Goal: Task Accomplishment & Management: Use online tool/utility

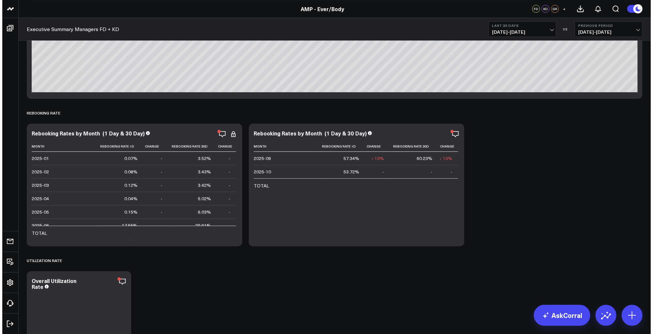
scroll to position [1710, 0]
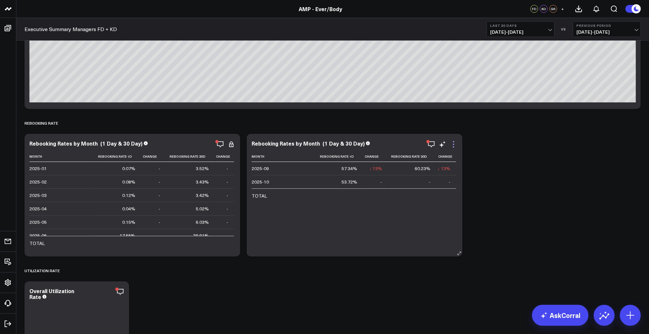
click at [456, 145] on icon at bounding box center [454, 144] width 8 height 8
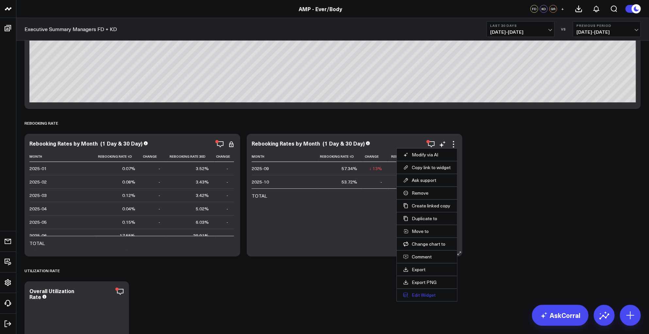
click at [430, 295] on button "Edit Widget" at bounding box center [426, 295] width 47 height 6
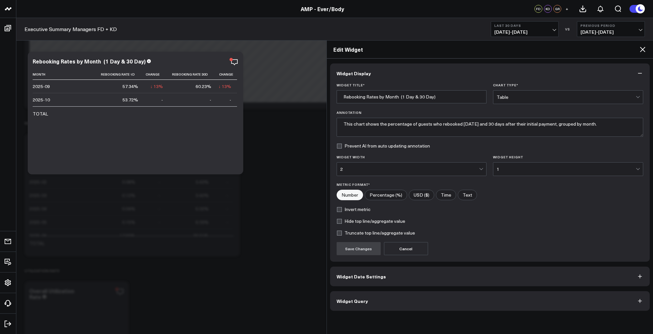
click at [405, 274] on button "Widget Date Settings" at bounding box center [490, 276] width 320 height 20
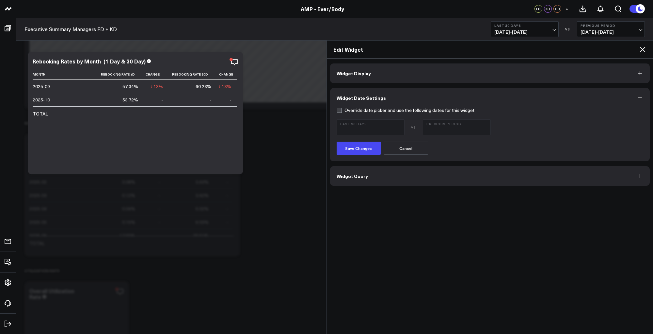
click at [376, 176] on button "Widget Query" at bounding box center [490, 176] width 320 height 20
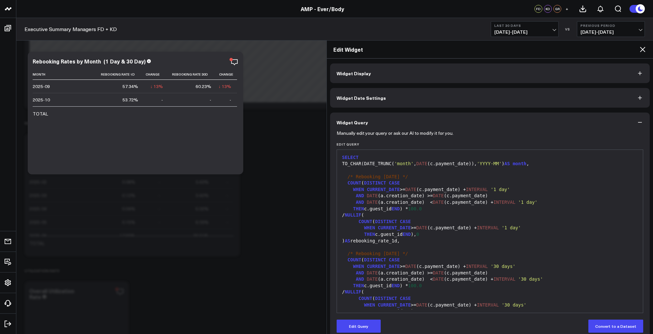
click at [641, 49] on icon at bounding box center [643, 49] width 8 height 8
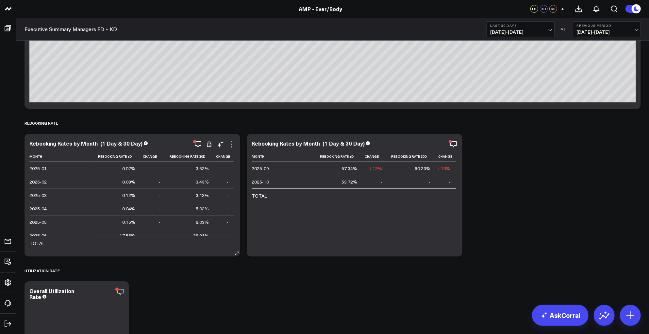
click at [231, 143] on icon at bounding box center [231, 144] width 8 height 8
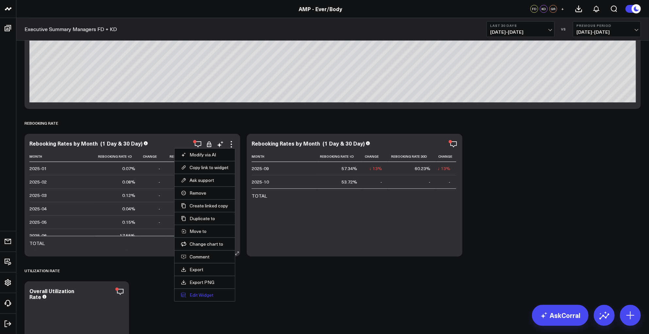
click at [203, 294] on button "Edit Widget" at bounding box center [204, 295] width 47 height 6
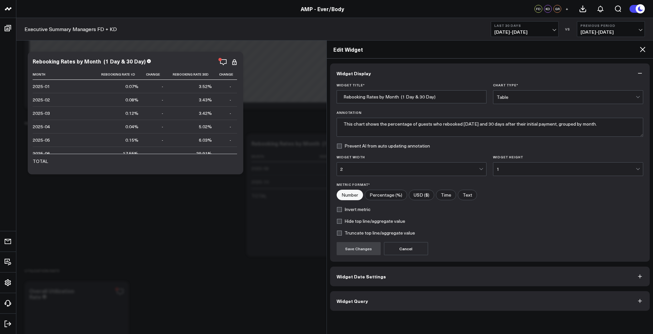
click at [425, 277] on button "Widget Date Settings" at bounding box center [490, 276] width 320 height 20
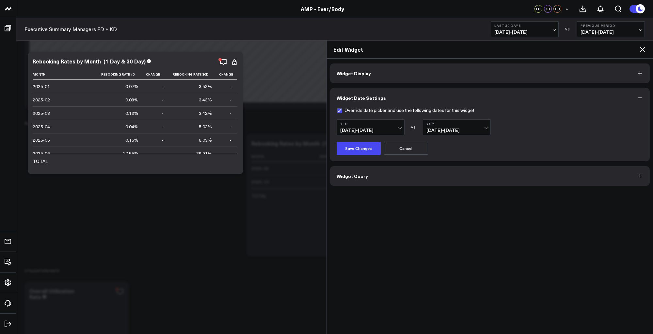
click at [378, 176] on button "Widget Query" at bounding box center [490, 176] width 320 height 20
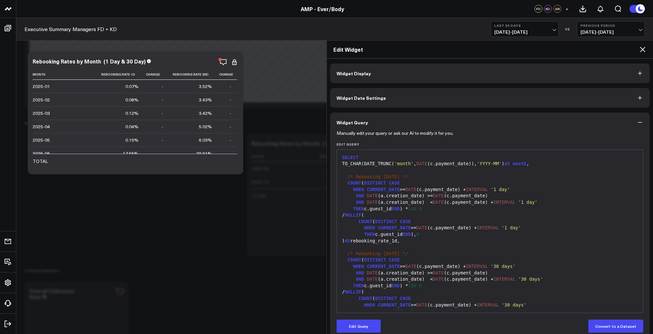
click at [644, 49] on icon at bounding box center [642, 49] width 5 height 5
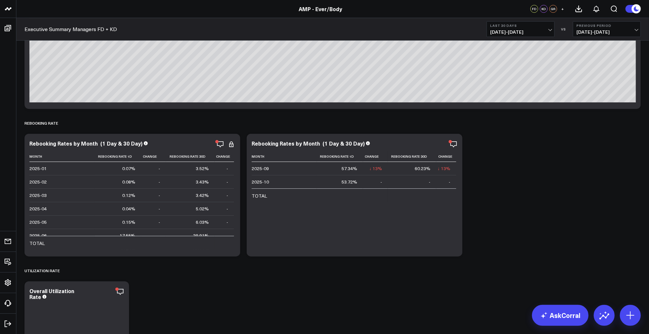
click at [522, 198] on div "Modify via AI Copy link to widget Ask support Remove Create linked copy Executi…" at bounding box center [332, 333] width 623 height 3944
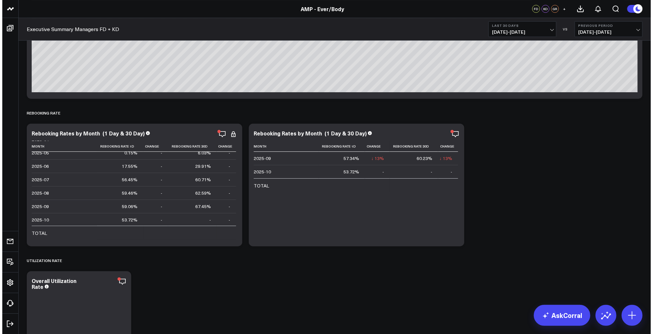
scroll to position [1710, 0]
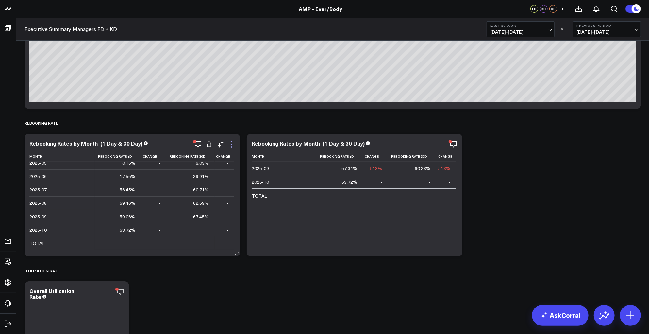
click at [231, 146] on icon at bounding box center [231, 144] width 8 height 8
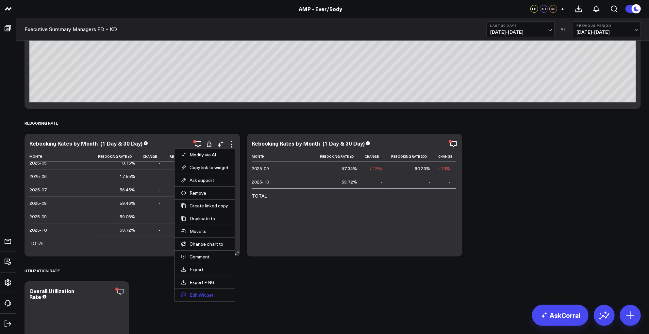
click at [198, 295] on button "Edit Widget" at bounding box center [204, 295] width 47 height 6
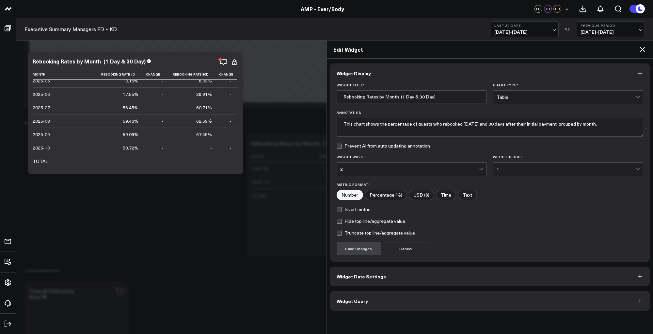
click at [363, 298] on span "Widget Query" at bounding box center [352, 300] width 31 height 5
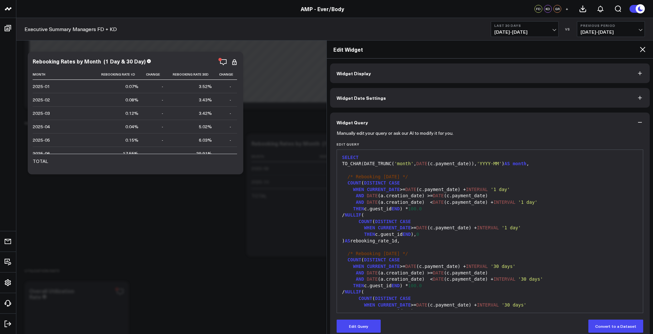
scroll to position [141, 0]
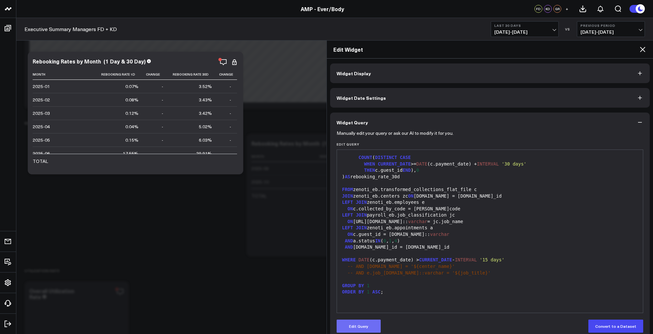
click at [373, 323] on button "Edit Query" at bounding box center [359, 325] width 44 height 13
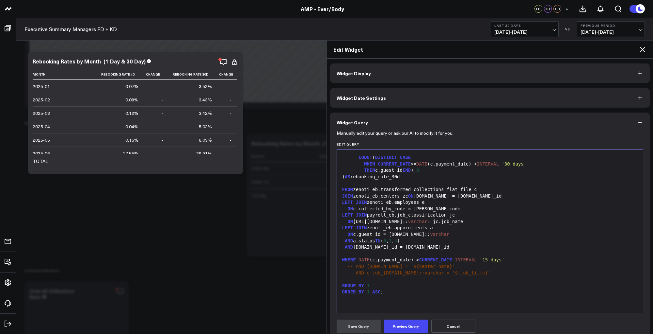
click at [372, 293] on span "ASC" at bounding box center [376, 291] width 8 height 5
click at [556, 277] on div at bounding box center [490, 279] width 300 height 7
click at [414, 328] on button "Preview Query" at bounding box center [406, 325] width 44 height 13
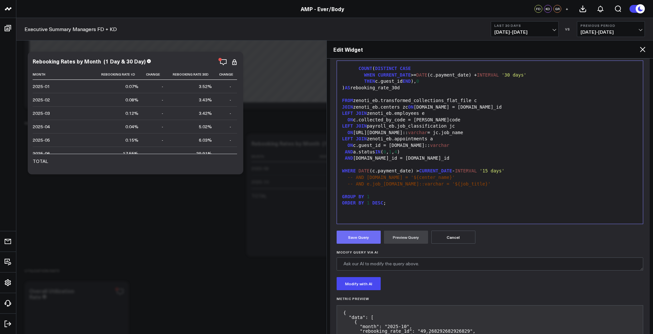
click at [356, 235] on button "Save Query" at bounding box center [359, 236] width 44 height 13
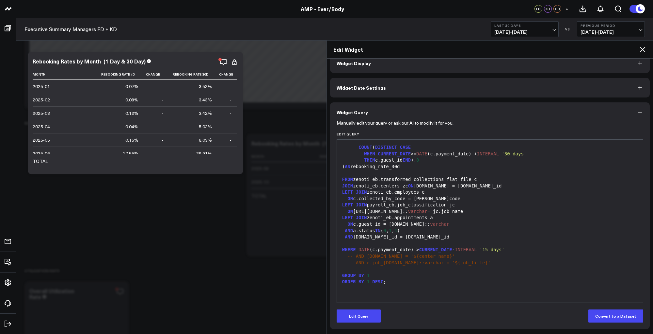
click at [642, 47] on icon at bounding box center [643, 49] width 8 height 8
click at [641, 53] on icon at bounding box center [643, 49] width 8 height 8
click at [643, 48] on icon at bounding box center [643, 49] width 8 height 8
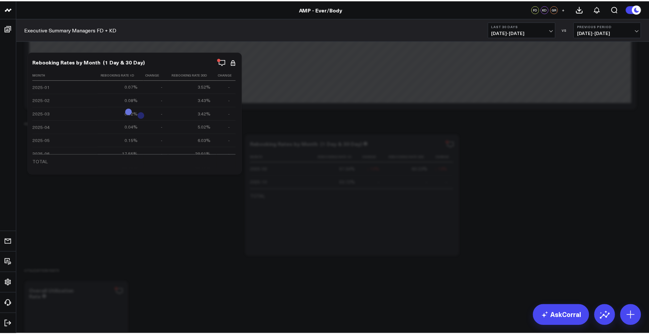
scroll to position [10, 0]
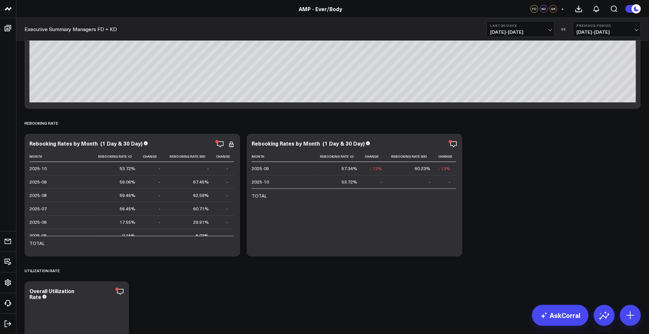
click at [527, 172] on div "Modify via AI Copy link to widget Ask support Remove Create linked copy Executi…" at bounding box center [332, 333] width 623 height 3944
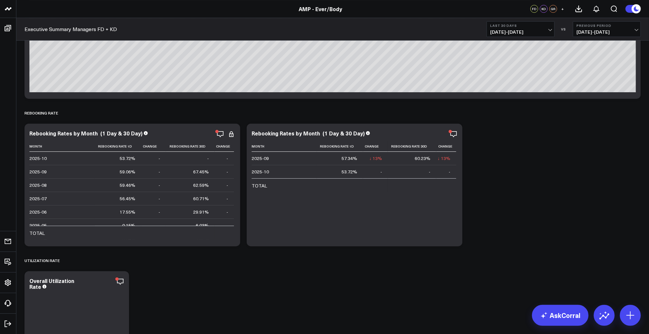
click at [514, 206] on div "Modify via AI Copy link to widget Ask support Remove Create linked copy Executi…" at bounding box center [332, 323] width 623 height 3944
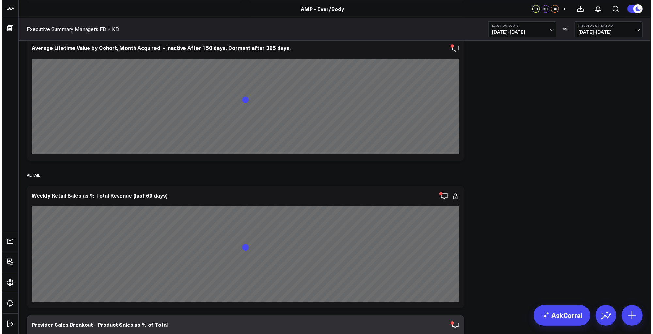
scroll to position [3289, 0]
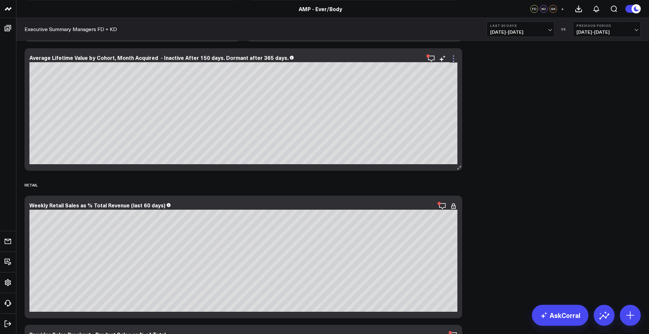
click at [452, 56] on icon at bounding box center [454, 59] width 8 height 8
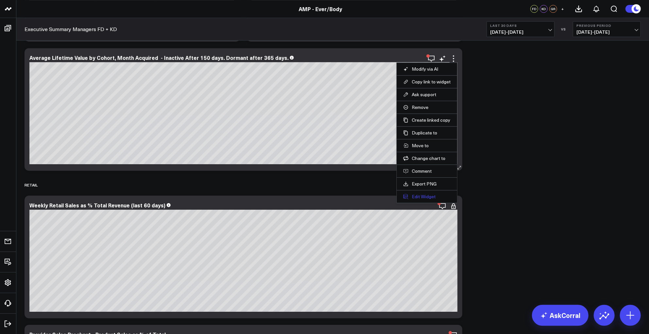
click at [420, 194] on button "Edit Widget" at bounding box center [426, 196] width 47 height 6
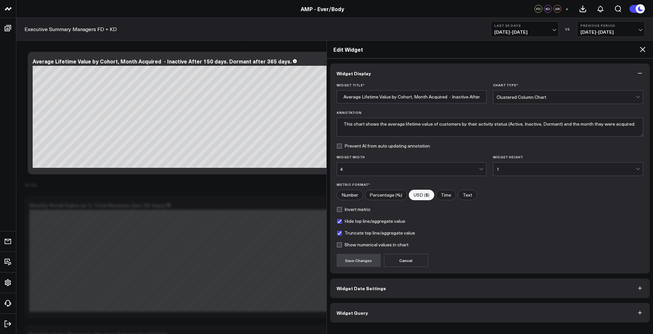
click at [395, 307] on button "Widget Query" at bounding box center [490, 313] width 320 height 20
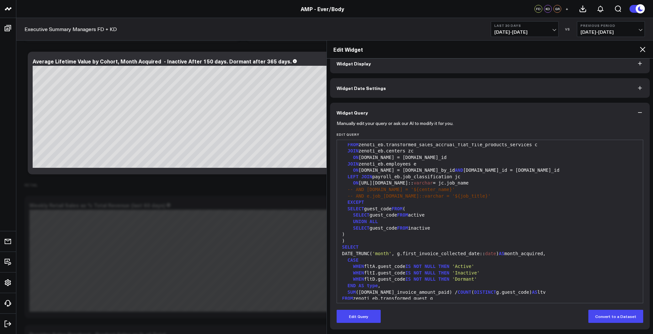
scroll to position [269, 0]
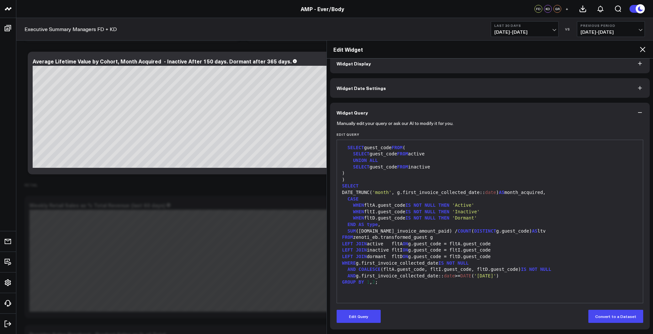
click at [378, 180] on div ")" at bounding box center [490, 179] width 300 height 7
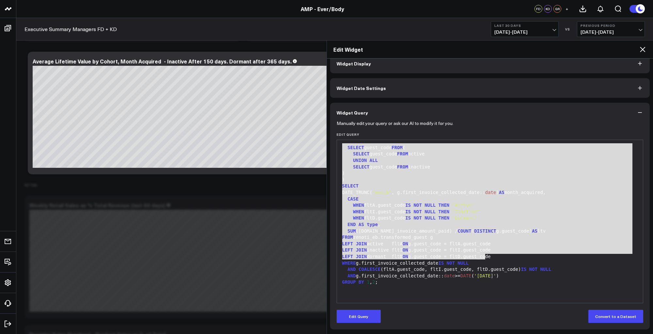
drag, startPoint x: 632, startPoint y: 212, endPoint x: 630, endPoint y: 179, distance: 33.0
click at [630, 179] on div "99 1 2 3 4 5 6 7 8 9 10 11 12 13 14 15 16 17 18 19 20 21 22 23 24 25 26 27 28 2…" at bounding box center [490, 221] width 307 height 163
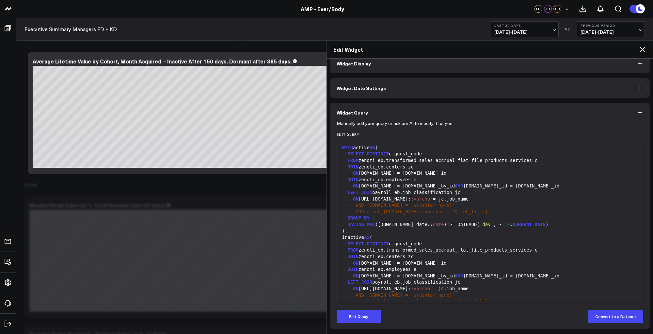
click at [614, 168] on div "JOIN zenoti_eb.centers zc" at bounding box center [490, 167] width 300 height 7
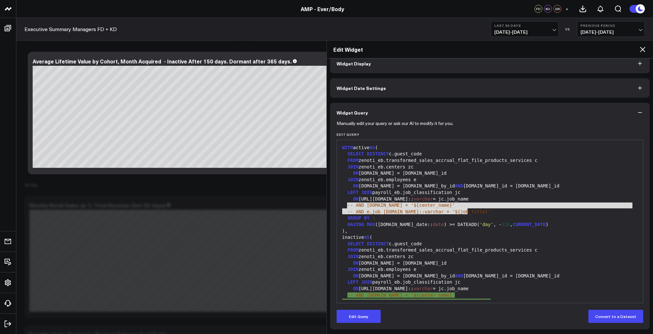
drag, startPoint x: 347, startPoint y: 204, endPoint x: 482, endPoint y: 209, distance: 134.4
click at [410, 206] on span "-- AND [DOMAIN_NAME] = '${center_name}'" at bounding box center [401, 204] width 107 height 5
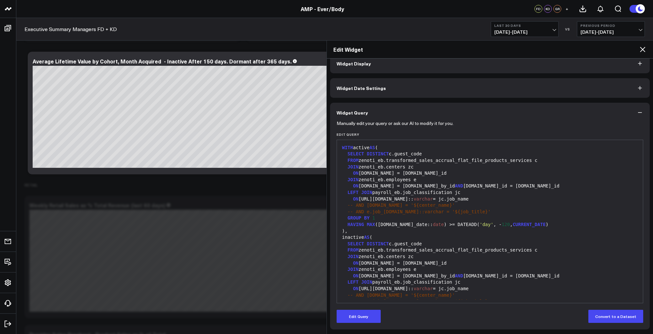
click at [459, 212] on span "-- AND e.job_[DOMAIN_NAME]::varchar = '${job_title}'" at bounding box center [419, 211] width 143 height 5
click at [354, 209] on span "-- AND e.job_[DOMAIN_NAME]::varchar = '${job_title}'" at bounding box center [419, 211] width 143 height 5
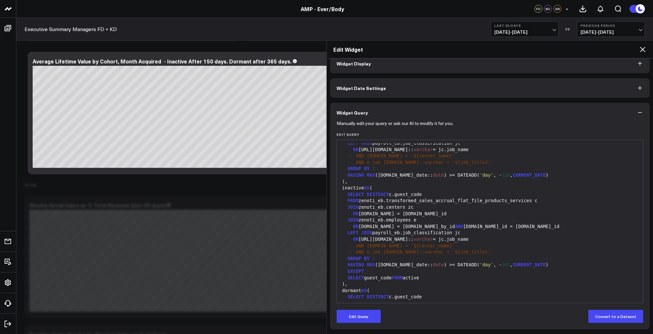
scroll to position [39, 0]
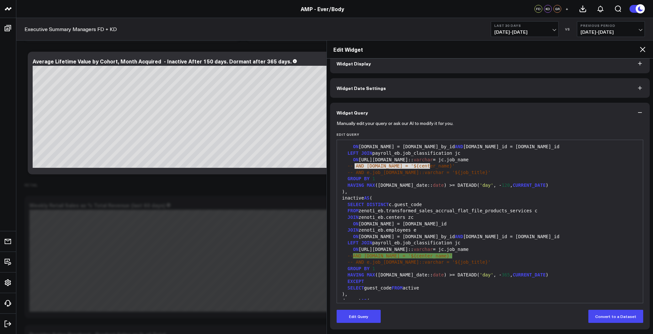
drag, startPoint x: 356, startPoint y: 163, endPoint x: 457, endPoint y: 166, distance: 101.6
click at [457, 166] on div "-- AND [DOMAIN_NAME] = '${center_name}'" at bounding box center [490, 166] width 300 height 7
click at [464, 169] on div "-- AND e.job_[DOMAIN_NAME]::varchar = '${job_title}'" at bounding box center [490, 172] width 300 height 7
click at [350, 191] on div ")," at bounding box center [490, 192] width 300 height 7
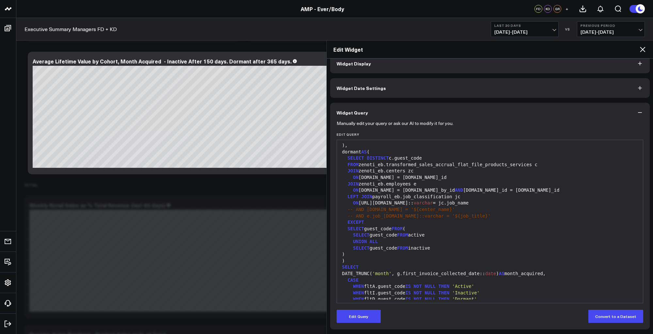
scroll to position [269, 0]
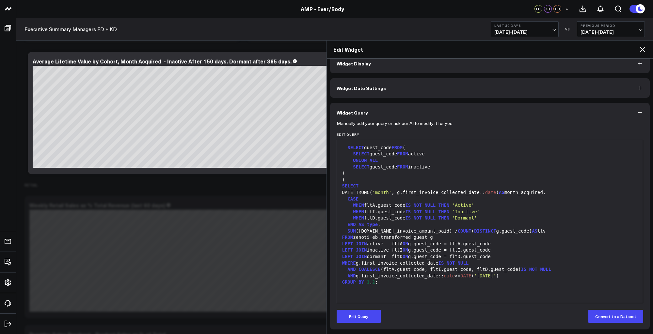
click at [474, 191] on div "DATE_TRUNC( 'month' , g.first_invoice_collected_date:: date ) AS month_acquired," at bounding box center [490, 192] width 300 height 7
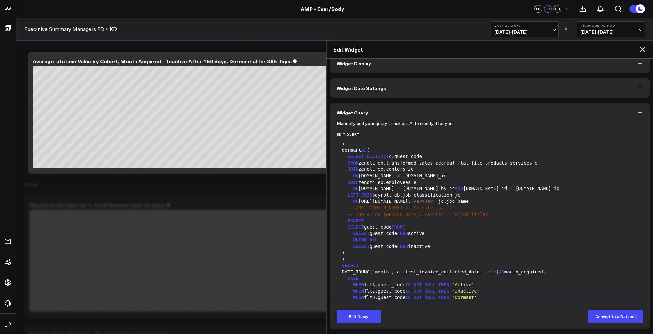
scroll to position [200, 0]
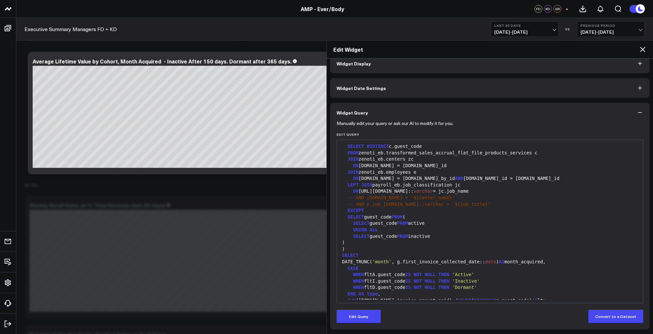
click at [353, 229] on span "UNION" at bounding box center [360, 229] width 14 height 5
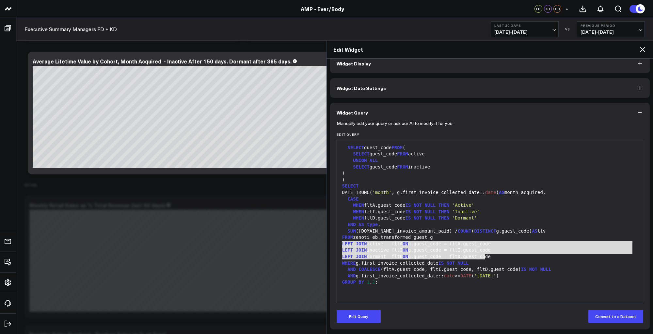
drag, startPoint x: 340, startPoint y: 241, endPoint x: 499, endPoint y: 254, distance: 159.9
click at [499, 254] on div "WITH active AS ( SELECT DISTINCT c.guest_code FROM zenoti_eb.transformed_sales_…" at bounding box center [490, 86] width 300 height 425
click at [470, 232] on div "SUM ([DOMAIN_NAME]_invoice_amount_paid) / COUNT ( DISTINCT g.guest_code) AS ltv" at bounding box center [490, 231] width 300 height 7
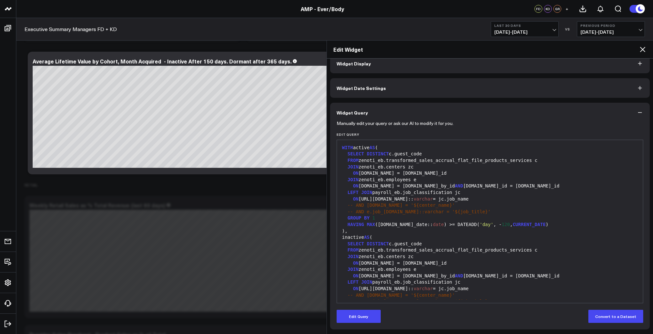
scroll to position [0, 0]
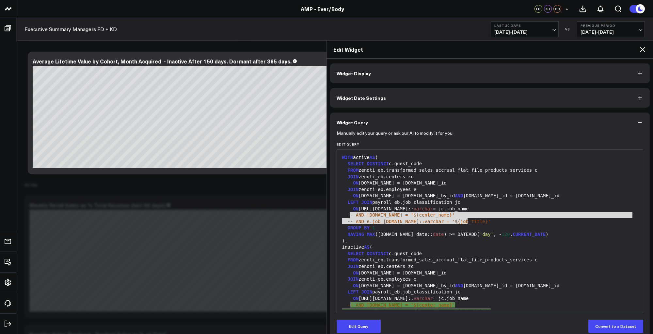
drag, startPoint x: 349, startPoint y: 215, endPoint x: 479, endPoint y: 219, distance: 129.8
click at [479, 219] on div "-- AND e.job_[DOMAIN_NAME]::varchar = '${job_title}'" at bounding box center [490, 221] width 300 height 7
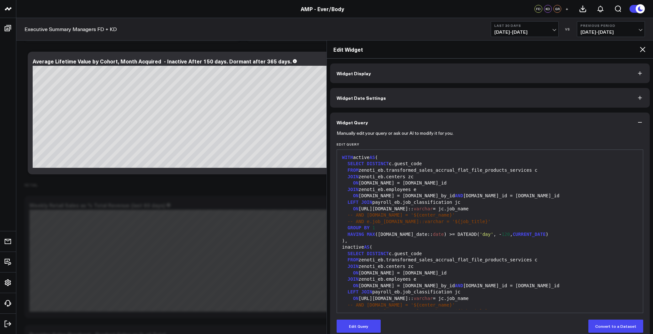
click at [608, 74] on button "Widget Display" at bounding box center [490, 73] width 320 height 20
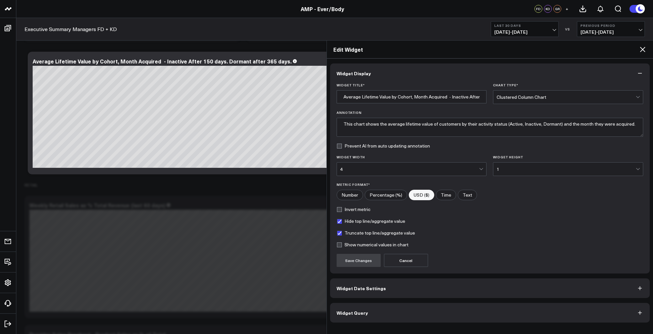
click at [643, 49] on icon at bounding box center [642, 49] width 5 height 5
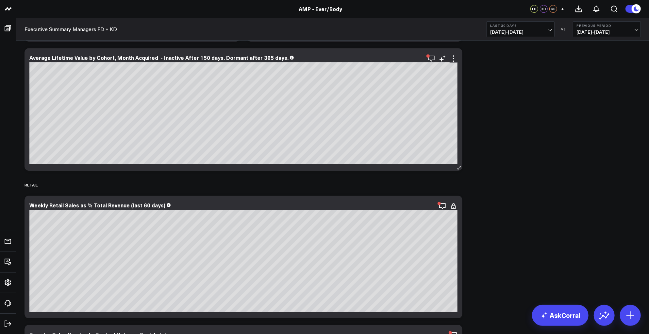
click at [457, 57] on div "Average Lifetime Value by Cohort, Month Acquired - Inactive After 150 days. Dor…" at bounding box center [244, 109] width 438 height 123
click at [454, 57] on icon at bounding box center [454, 59] width 8 height 8
click at [454, 60] on icon at bounding box center [454, 59] width 8 height 8
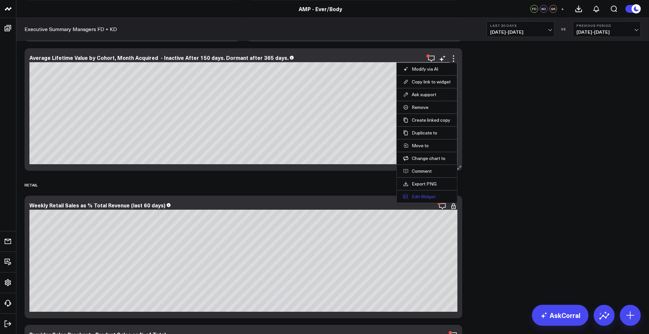
click at [427, 196] on button "Edit Widget" at bounding box center [426, 196] width 47 height 6
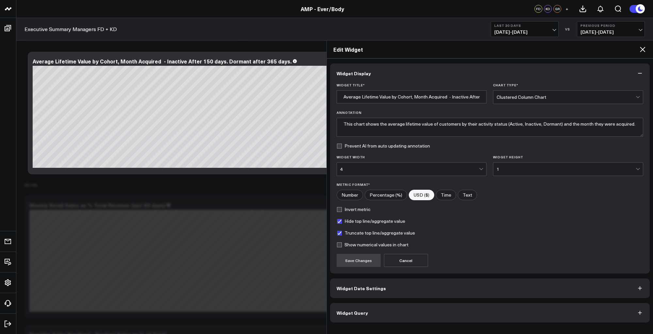
click at [361, 314] on span "Widget Query" at bounding box center [352, 312] width 31 height 5
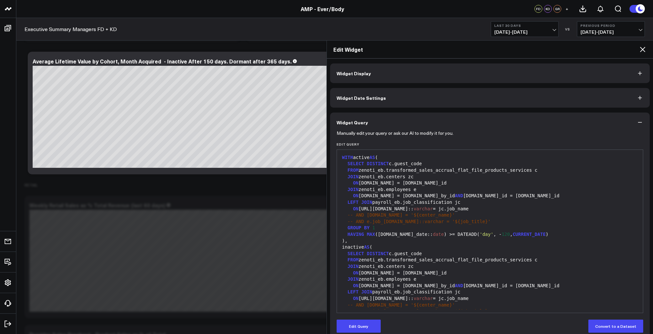
click at [411, 213] on span "-- AND [DOMAIN_NAME] = '${center_name}'" at bounding box center [401, 214] width 107 height 5
click at [392, 176] on div "JOIN zenoti_eb.centers zc" at bounding box center [490, 176] width 300 height 7
click at [377, 169] on div "FROM zenoti_eb.transformed_sales_accrual_flat_file_products_services c" at bounding box center [490, 170] width 300 height 7
click at [378, 176] on div "JOIN zenoti_eb.centers zc" at bounding box center [490, 176] width 300 height 7
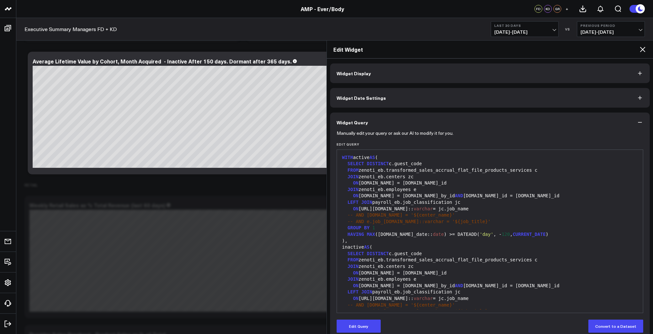
click at [388, 207] on div "ON [URL][DOMAIN_NAME]:: varchar = jc.job_name" at bounding box center [490, 208] width 300 height 7
click at [359, 328] on button "Edit Query" at bounding box center [359, 325] width 44 height 13
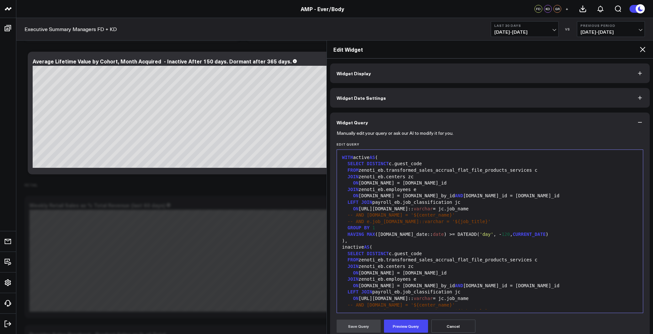
click at [415, 249] on div "inactive AS (" at bounding box center [490, 247] width 300 height 7
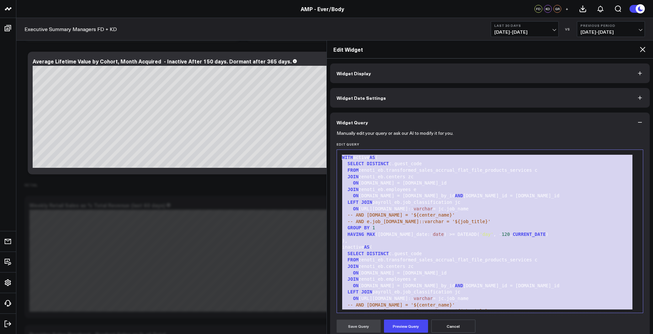
scroll to position [269, 0]
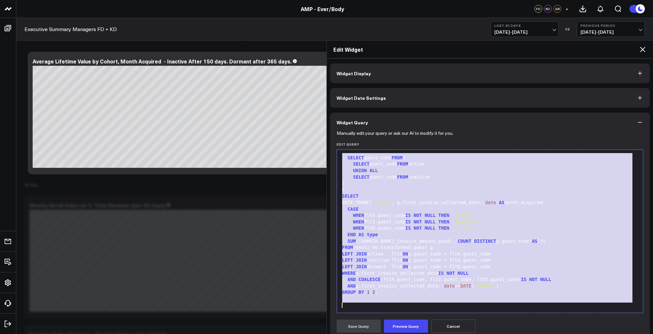
click at [411, 177] on div "SELECT guest_code FROM inactive" at bounding box center [490, 177] width 300 height 7
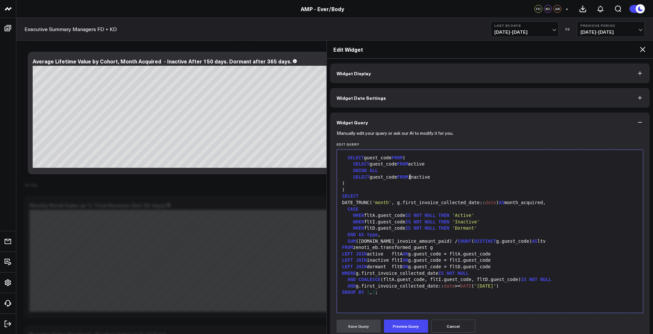
scroll to position [0, 0]
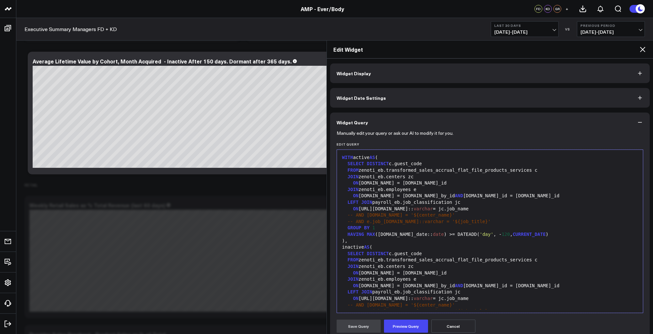
click at [355, 242] on div ")," at bounding box center [490, 241] width 300 height 7
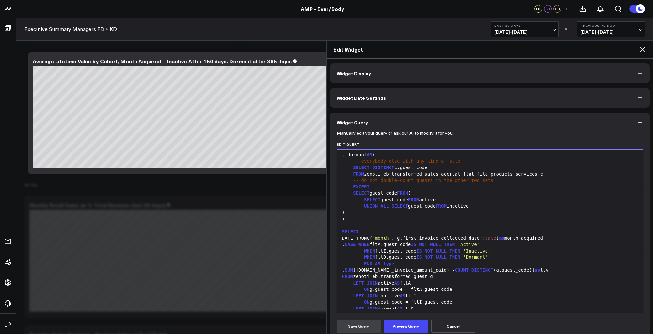
scroll to position [147, 0]
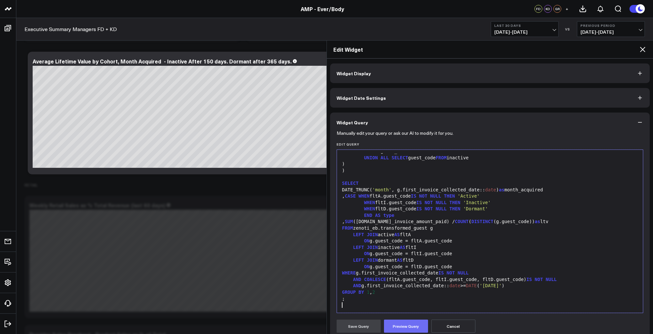
click at [422, 322] on button "Preview Query" at bounding box center [406, 325] width 44 height 13
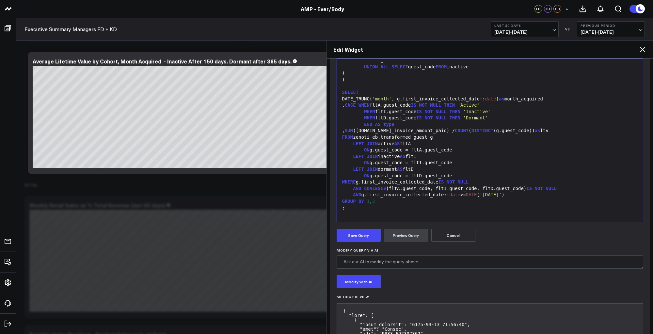
click at [354, 233] on button "Save Query" at bounding box center [359, 234] width 44 height 13
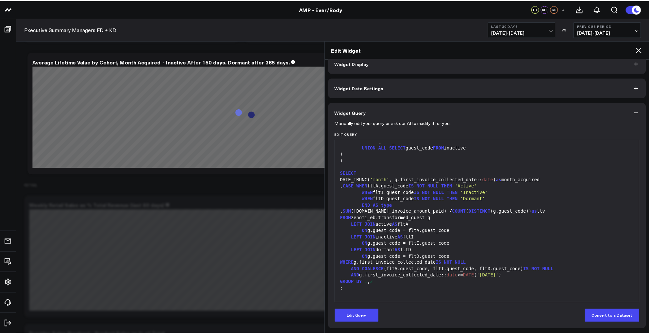
scroll to position [10, 0]
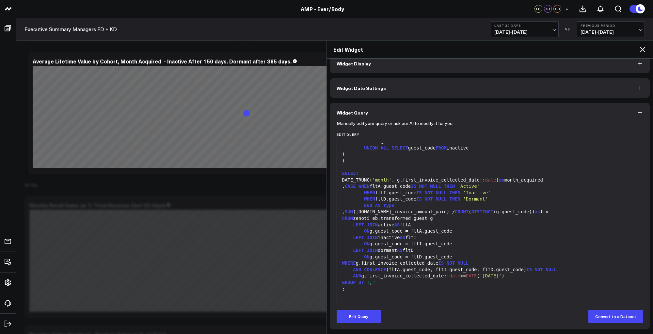
click at [642, 49] on icon at bounding box center [643, 49] width 8 height 8
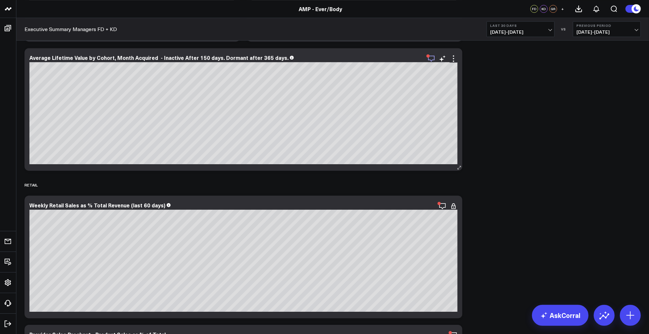
click at [432, 60] on icon "button" at bounding box center [431, 59] width 7 height 6
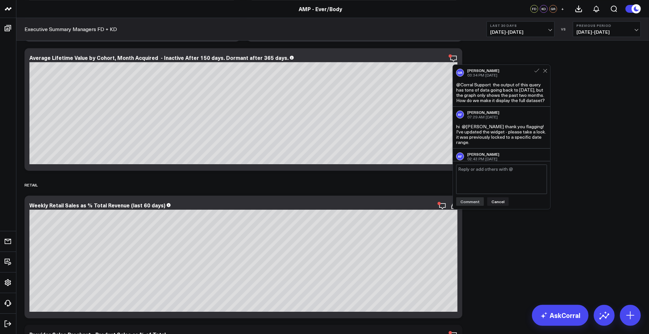
scroll to position [18, 0]
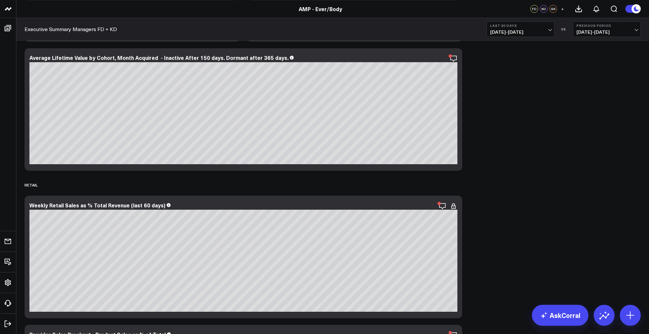
click at [455, 57] on icon at bounding box center [454, 59] width 8 height 8
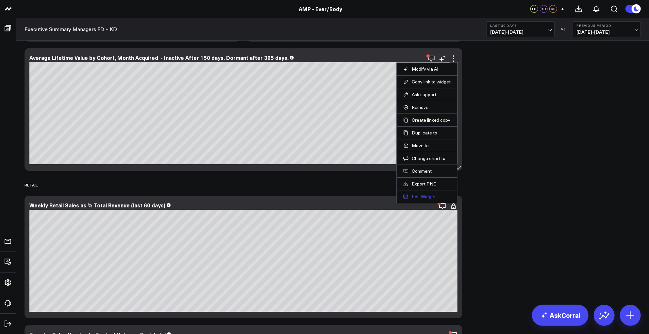
click at [422, 195] on button "Edit Widget" at bounding box center [426, 196] width 47 height 6
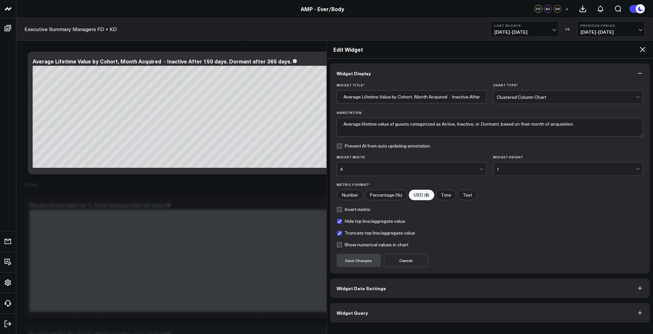
click at [380, 292] on button "Widget Date Settings" at bounding box center [490, 288] width 320 height 20
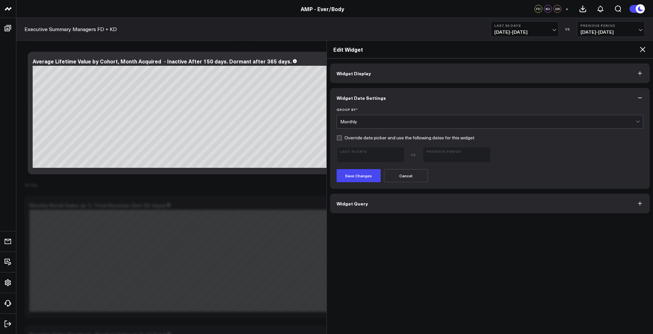
click at [645, 48] on icon at bounding box center [642, 49] width 5 height 5
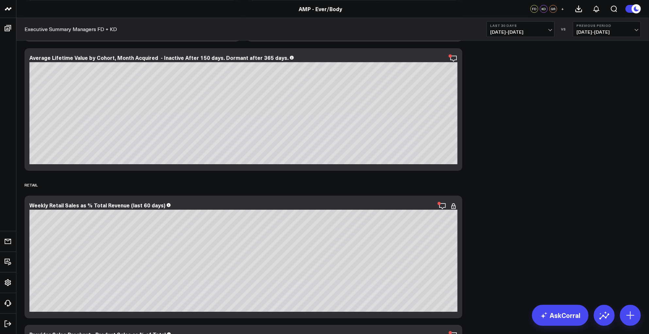
click at [549, 29] on span "[DATE] - [DATE]" at bounding box center [520, 31] width 61 height 5
click at [497, 196] on link "YTD" at bounding box center [520, 196] width 67 height 12
click at [549, 31] on span "[DATE] - [DATE]" at bounding box center [520, 31] width 61 height 5
click at [503, 69] on link "Last 30 Days" at bounding box center [520, 68] width 67 height 12
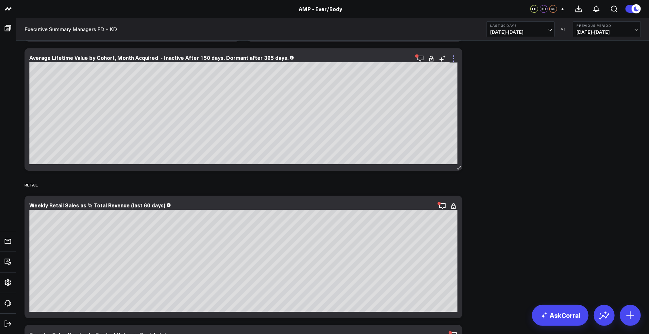
click at [453, 60] on icon at bounding box center [453, 60] width 1 height 1
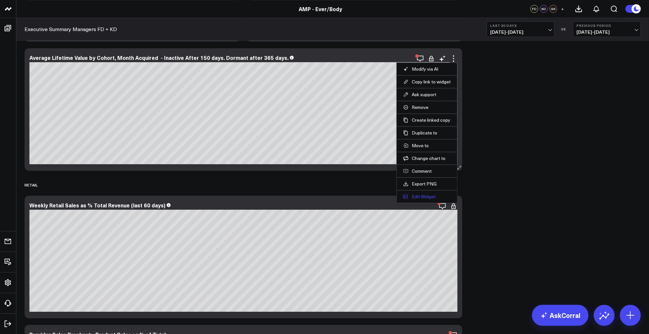
click at [419, 197] on button "Edit Widget" at bounding box center [426, 196] width 47 height 6
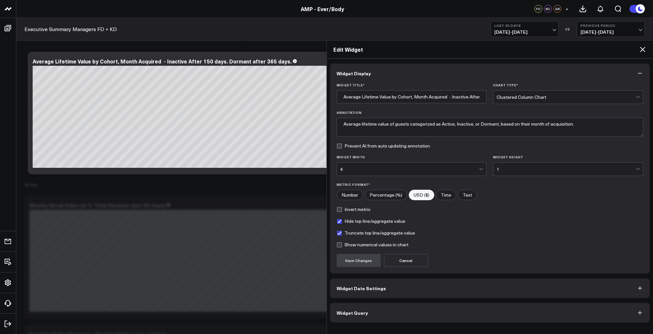
click at [405, 285] on button "Widget Date Settings" at bounding box center [490, 288] width 320 height 20
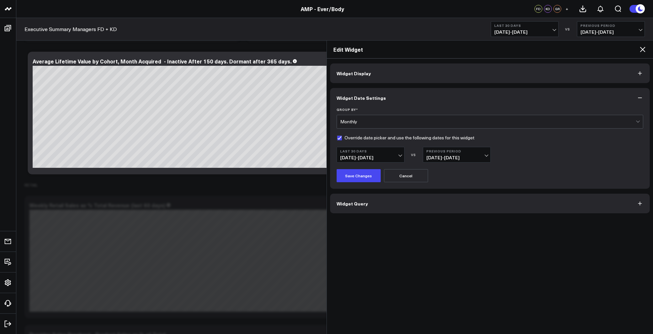
click at [645, 49] on icon at bounding box center [643, 49] width 8 height 8
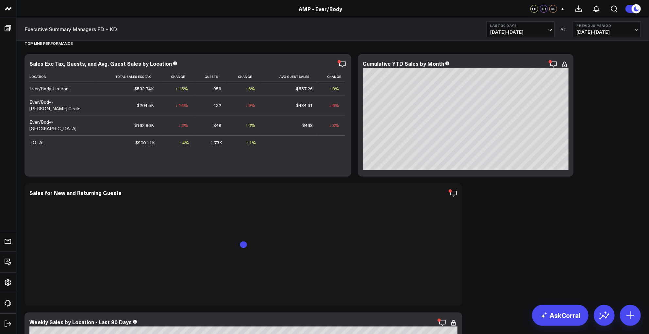
scroll to position [178, 0]
